Goal: Find specific page/section: Find specific page/section

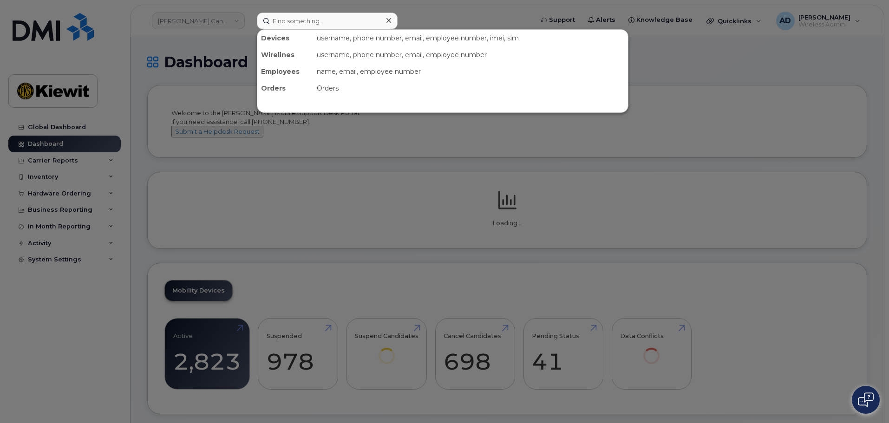
click at [317, 18] on input at bounding box center [327, 21] width 141 height 17
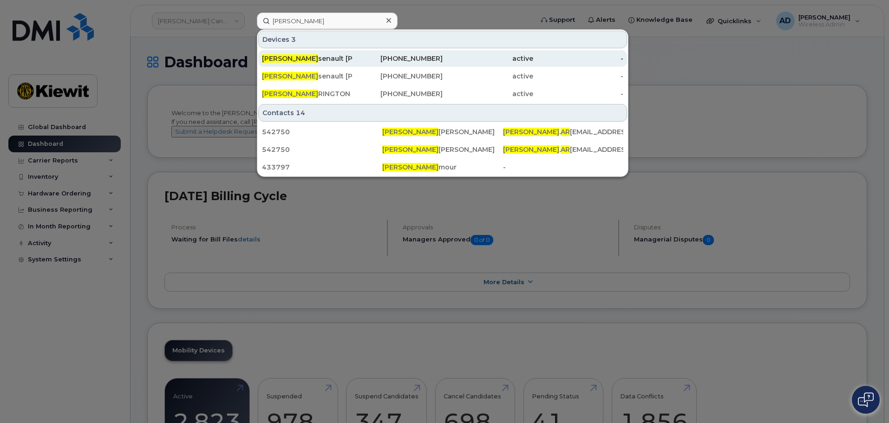
type input "[PERSON_NAME]"
click at [315, 62] on div "[PERSON_NAME] senault [PERSON_NAME]" at bounding box center [307, 58] width 91 height 9
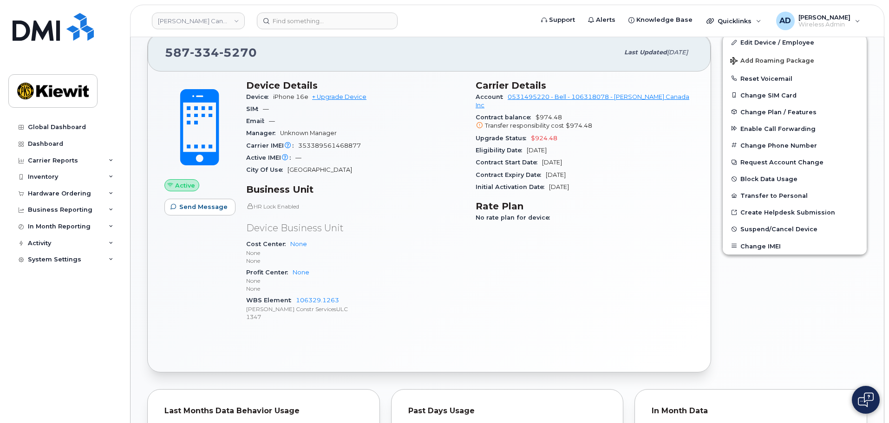
scroll to position [113, 0]
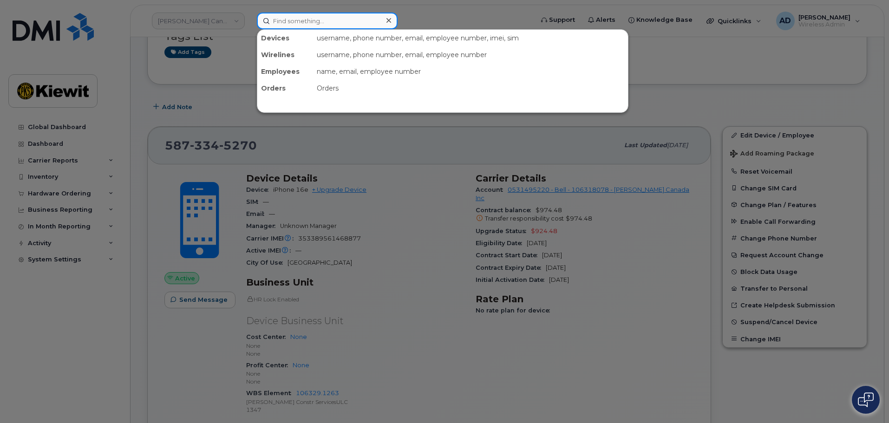
click at [306, 22] on input at bounding box center [327, 21] width 141 height 17
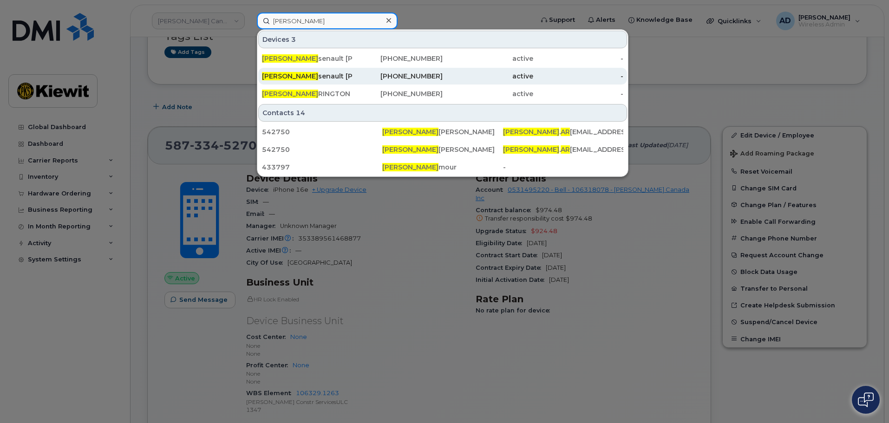
type input "[PERSON_NAME]"
click at [326, 75] on div "[PERSON_NAME] senault [PERSON_NAME]" at bounding box center [307, 76] width 91 height 9
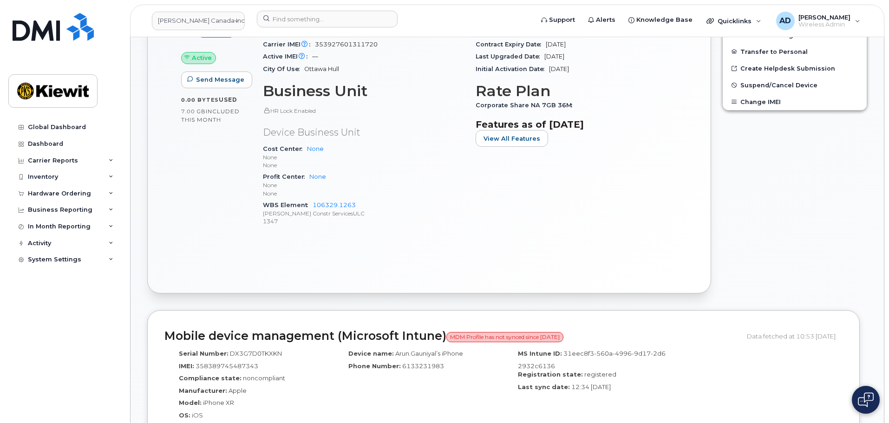
scroll to position [511, 0]
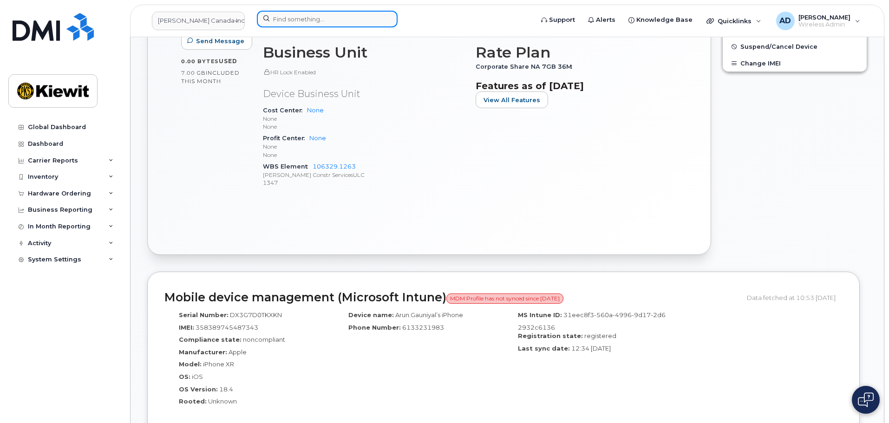
click at [303, 22] on input at bounding box center [327, 19] width 141 height 17
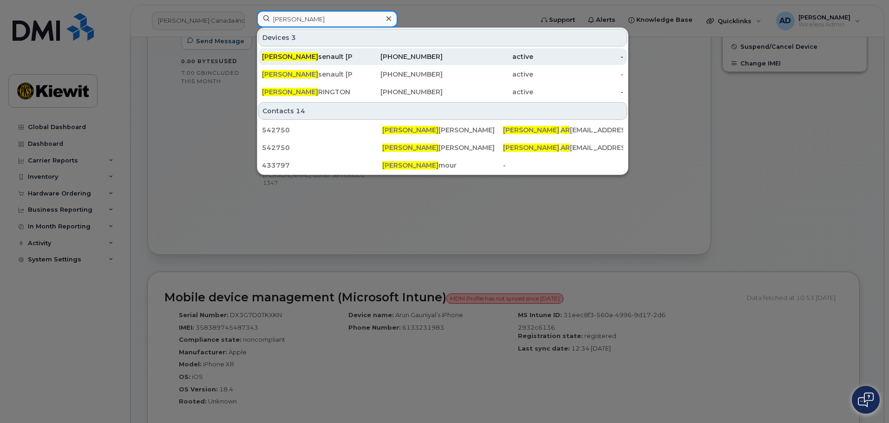
type input "[PERSON_NAME]"
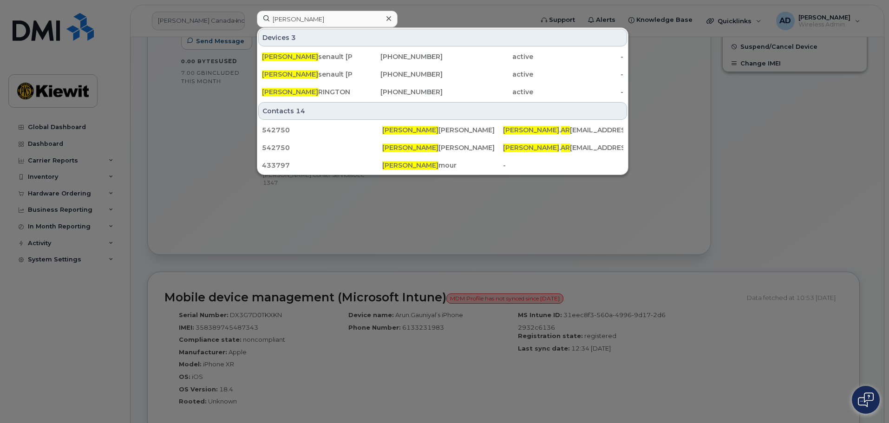
click at [776, 201] on div at bounding box center [444, 211] width 889 height 423
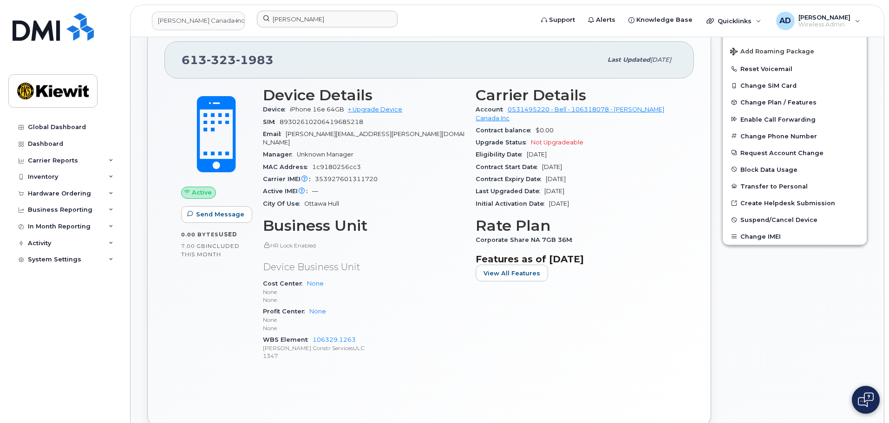
scroll to position [325, 0]
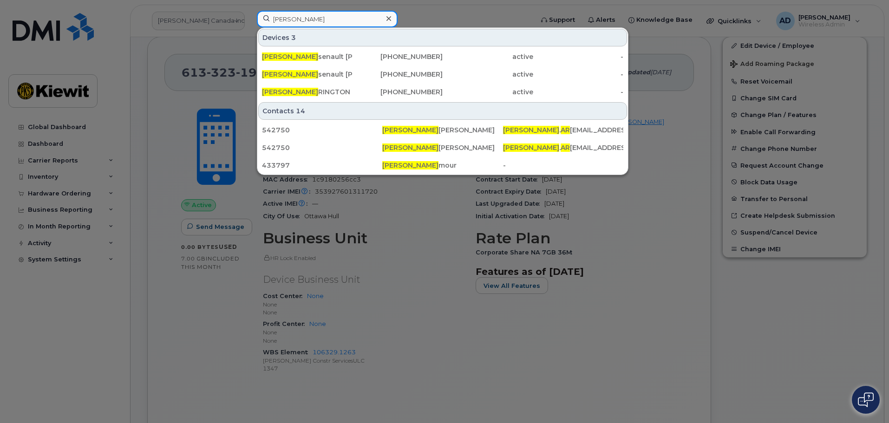
click at [308, 23] on input "[PERSON_NAME]" at bounding box center [327, 19] width 141 height 17
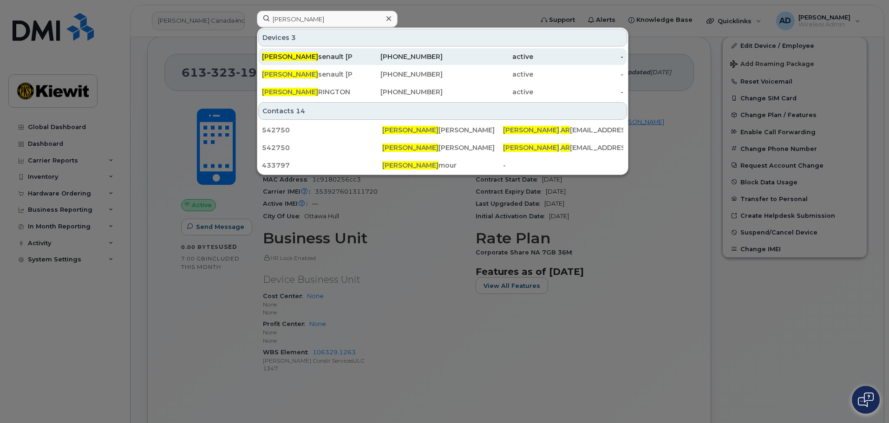
click at [339, 59] on div "[PERSON_NAME] senault [PERSON_NAME]" at bounding box center [307, 56] width 91 height 9
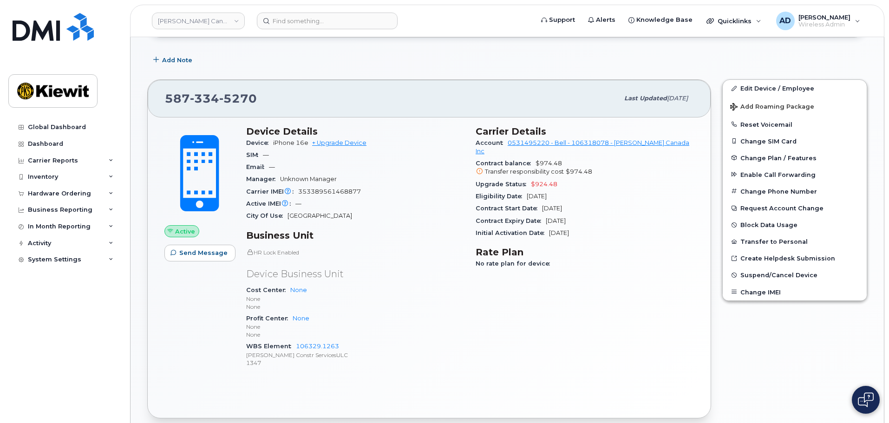
scroll to position [159, 0]
click at [300, 17] on input at bounding box center [327, 21] width 141 height 17
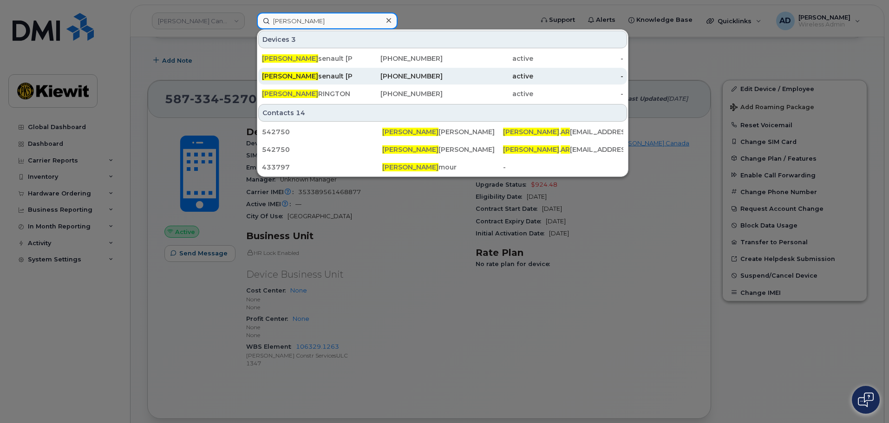
type input "[PERSON_NAME]"
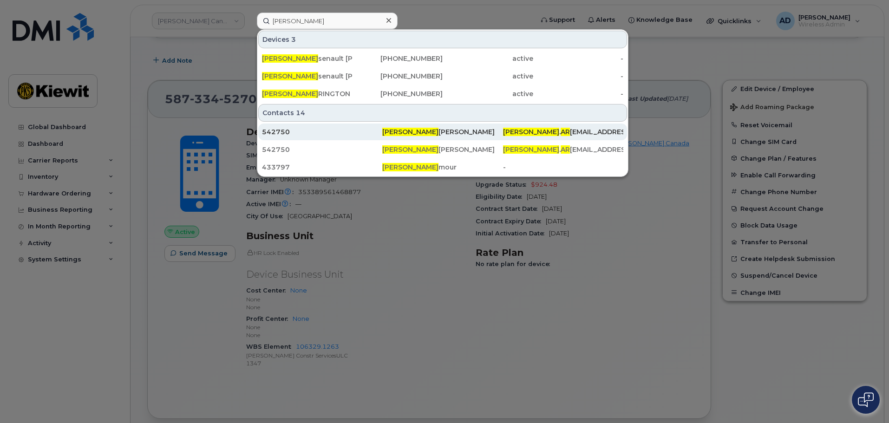
drag, startPoint x: 316, startPoint y: 73, endPoint x: 325, endPoint y: 124, distance: 51.3
click at [316, 73] on div "[PERSON_NAME] senault [PERSON_NAME]" at bounding box center [307, 76] width 91 height 9
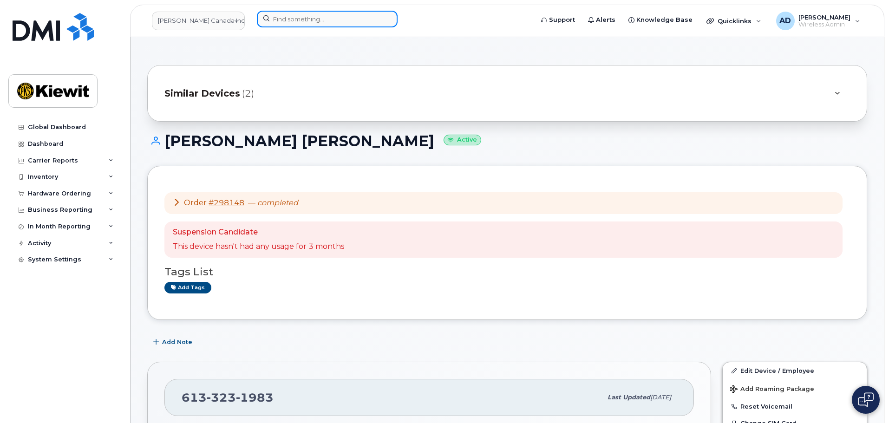
click at [306, 17] on input at bounding box center [327, 19] width 141 height 17
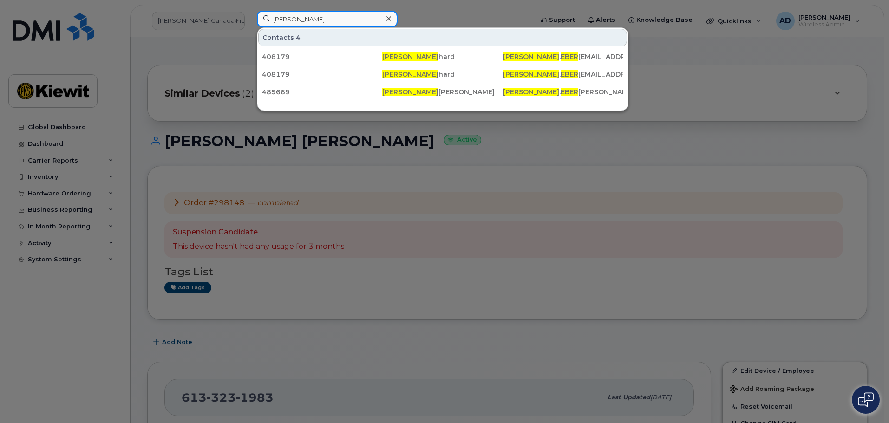
click at [301, 23] on input "kevin eber" at bounding box center [327, 19] width 141 height 17
paste input "CS0783949"
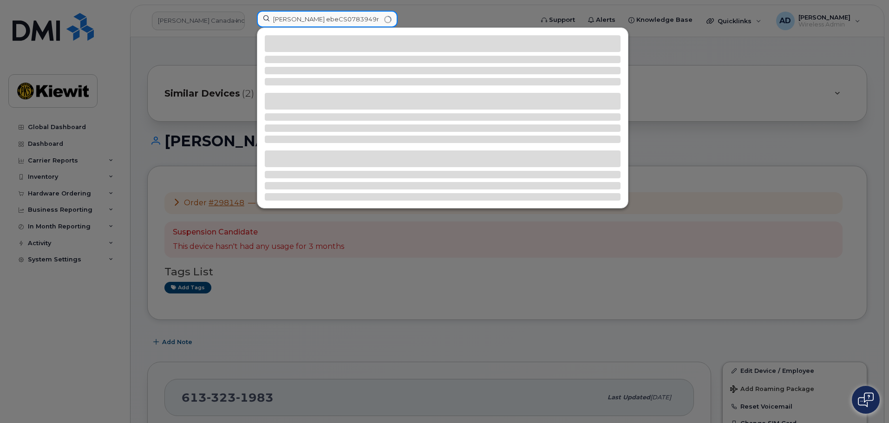
paste input "CS0783949"
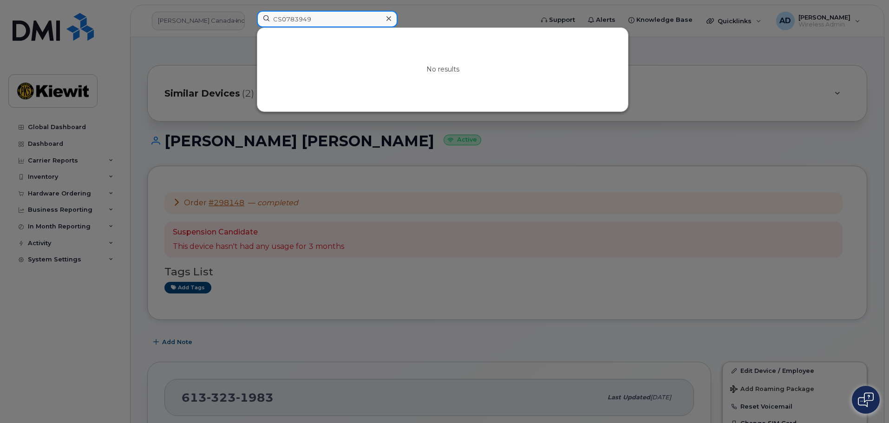
type input "CS0783949"
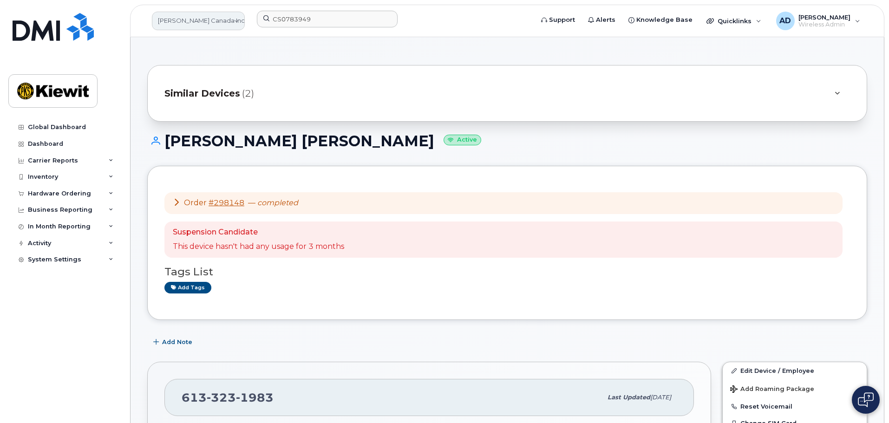
click at [212, 24] on link "[PERSON_NAME] Canada Inc" at bounding box center [198, 21] width 93 height 19
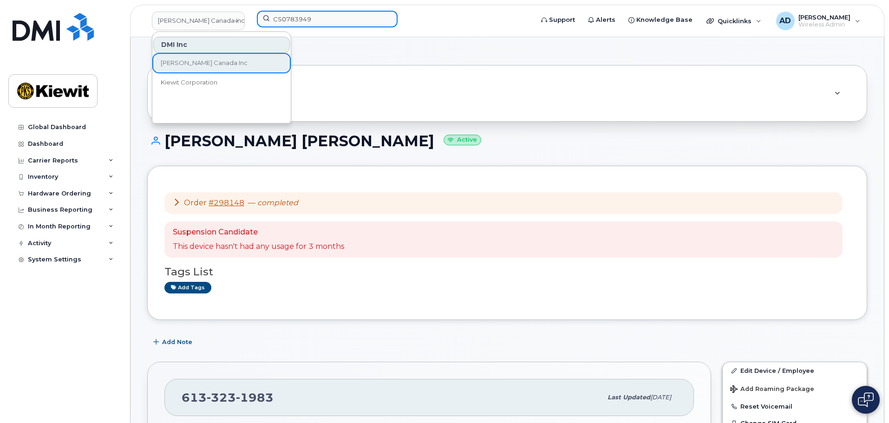
click at [312, 18] on input "CS0783949" at bounding box center [327, 19] width 141 height 17
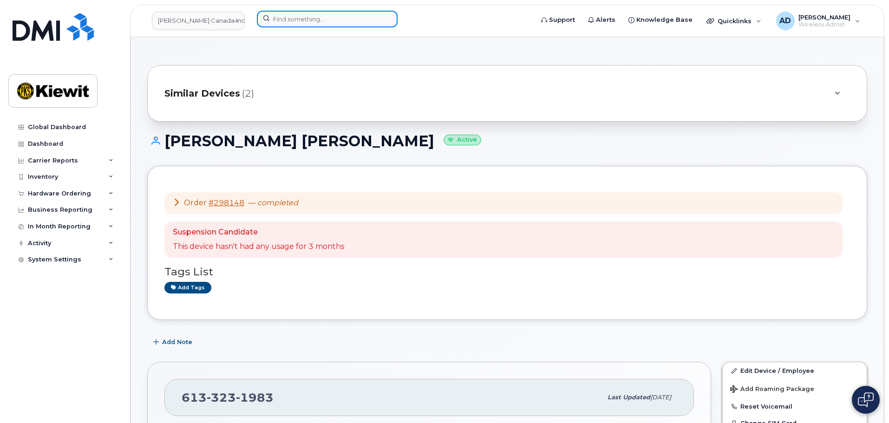
click at [335, 15] on input at bounding box center [327, 19] width 141 height 17
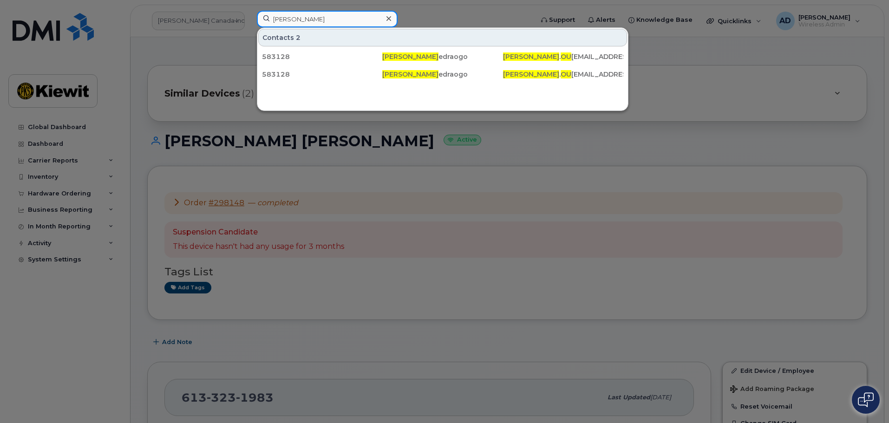
type input "fred ou"
click at [333, 13] on input "fred ou" at bounding box center [327, 19] width 141 height 17
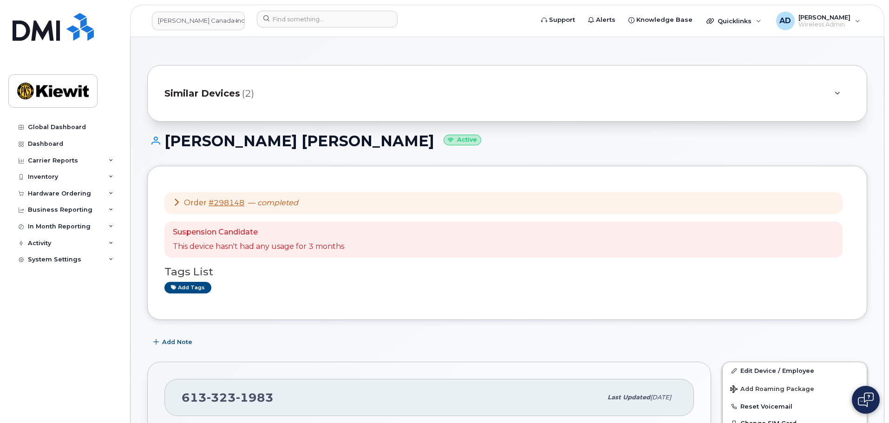
click at [172, 201] on div "Order #298148 — completed" at bounding box center [503, 203] width 678 height 22
click at [176, 203] on icon at bounding box center [176, 201] width 7 height 7
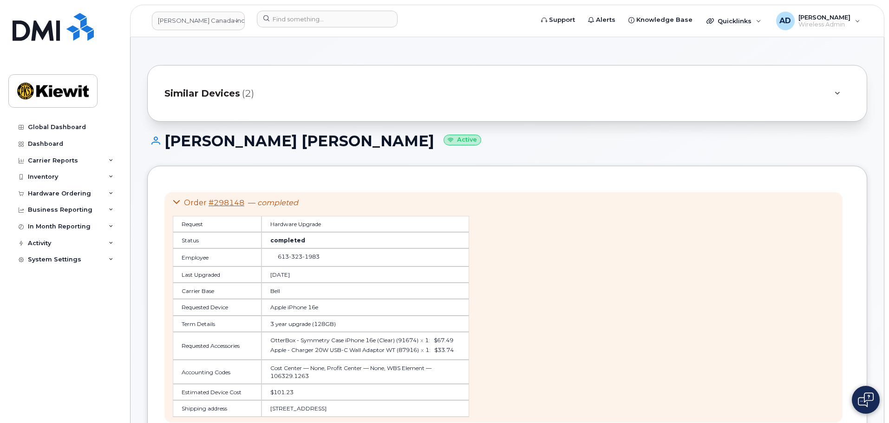
click at [176, 203] on icon at bounding box center [176, 201] width 7 height 7
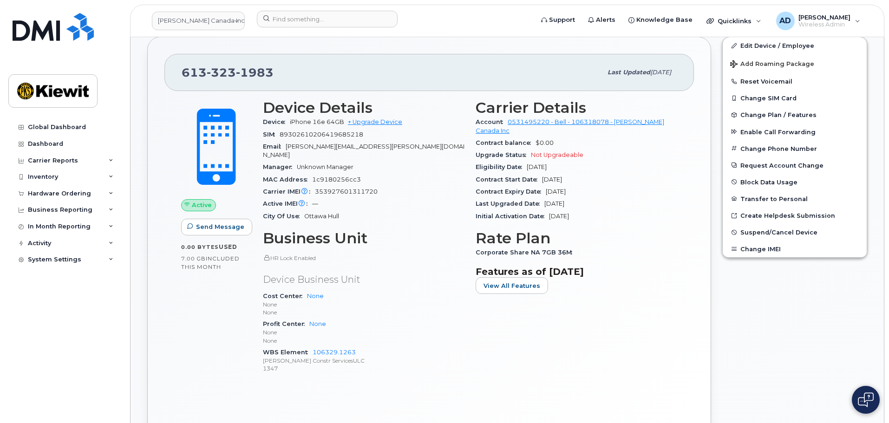
scroll to position [279, 0]
